Goal: Task Accomplishment & Management: Use online tool/utility

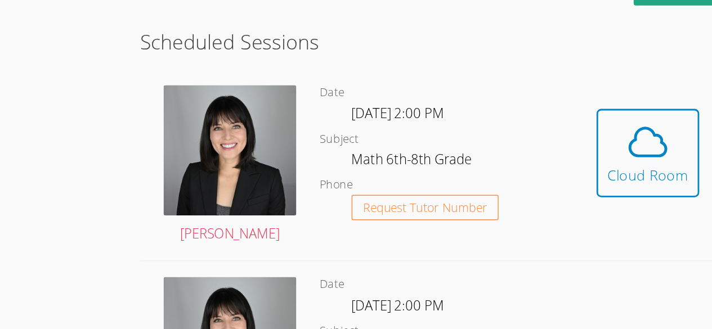
scroll to position [251, 0]
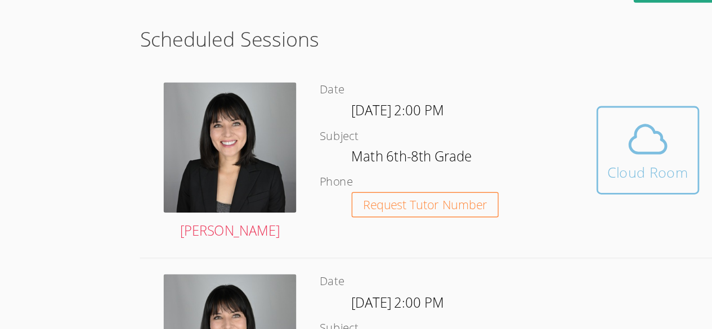
click at [452, 106] on button "Cloud Room" at bounding box center [461, 133] width 73 height 63
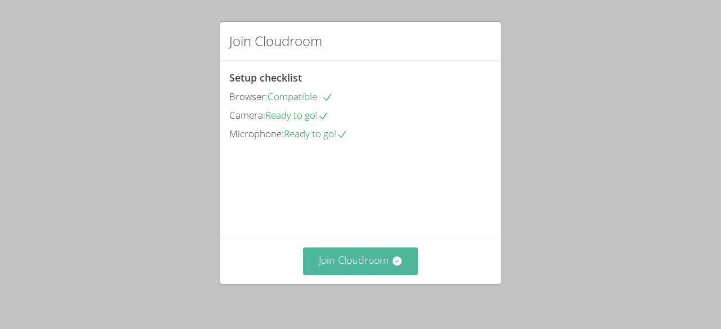
click at [373, 266] on button "Join Cloudroom" at bounding box center [360, 262] width 115 height 28
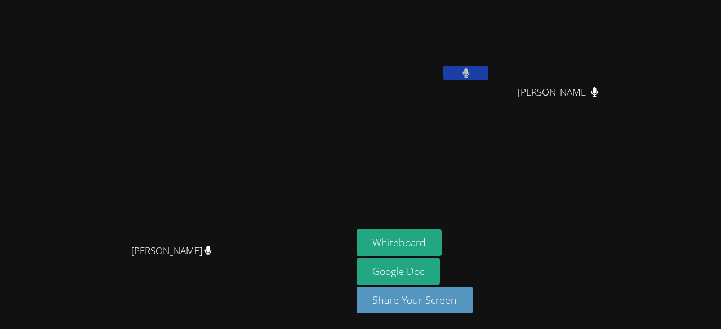
click at [488, 73] on button at bounding box center [465, 73] width 45 height 14
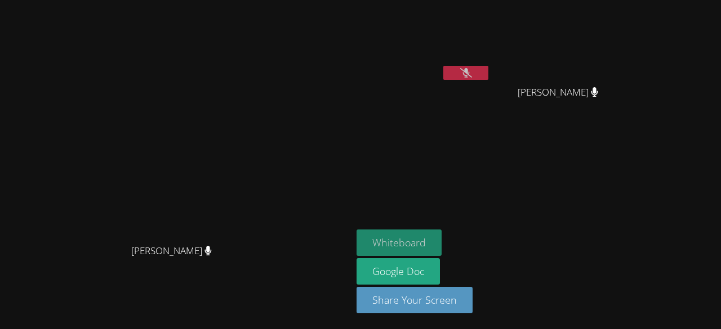
click at [441, 248] on button "Whiteboard" at bounding box center [398, 243] width 85 height 26
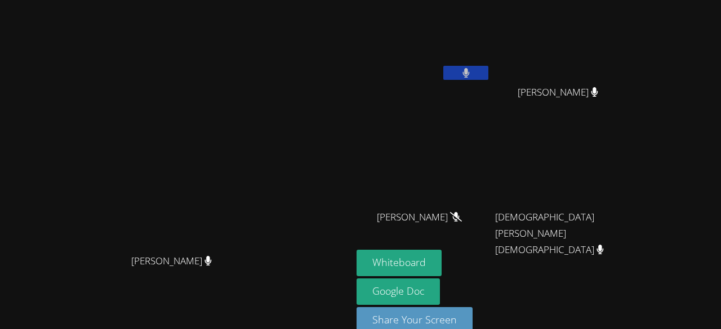
click at [488, 69] on button at bounding box center [465, 73] width 45 height 14
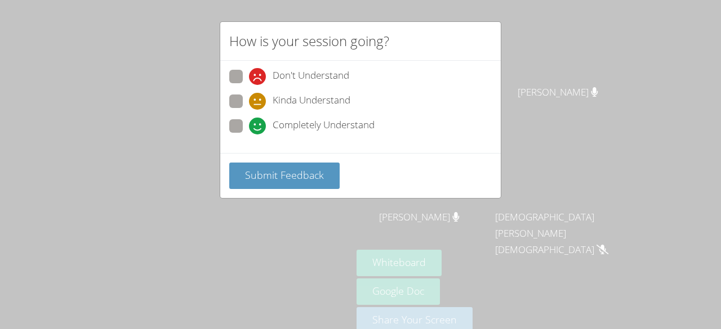
click at [249, 135] on span at bounding box center [249, 135] width 0 height 0
click at [249, 123] on input "Completely Understand" at bounding box center [254, 124] width 10 height 10
radio input "true"
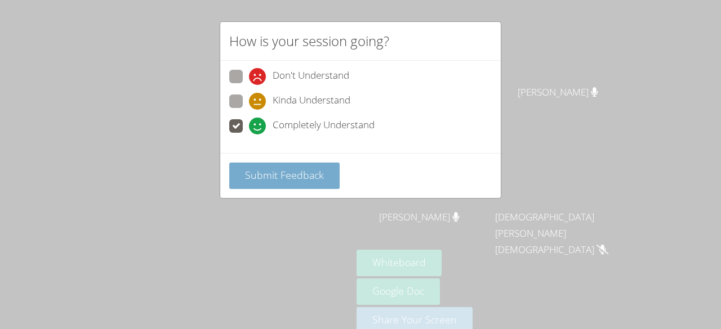
click at [253, 171] on span "Submit Feedback" at bounding box center [284, 175] width 79 height 14
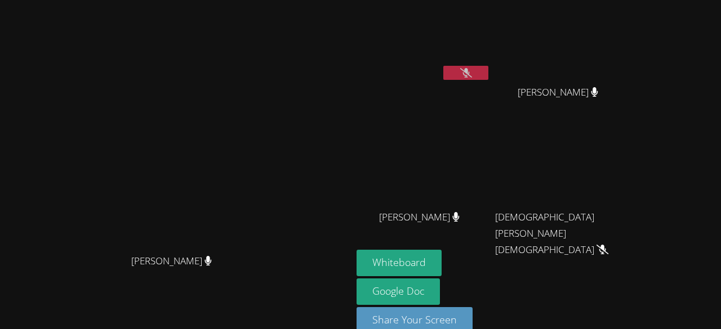
click at [472, 73] on icon at bounding box center [466, 73] width 12 height 10
